Goal: Transaction & Acquisition: Purchase product/service

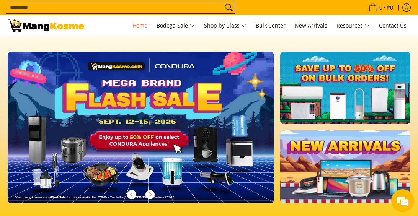
click at [161, 131] on img at bounding box center [141, 127] width 272 height 155
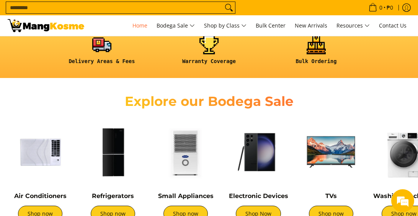
scroll to position [268, 0]
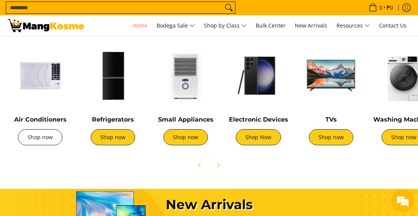
click at [48, 141] on link "Shop now" at bounding box center [40, 137] width 44 height 16
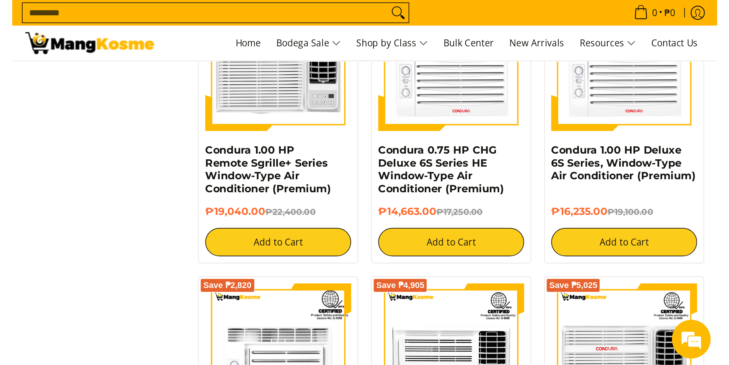
scroll to position [1292, 0]
